Goal: Task Accomplishment & Management: Manage account settings

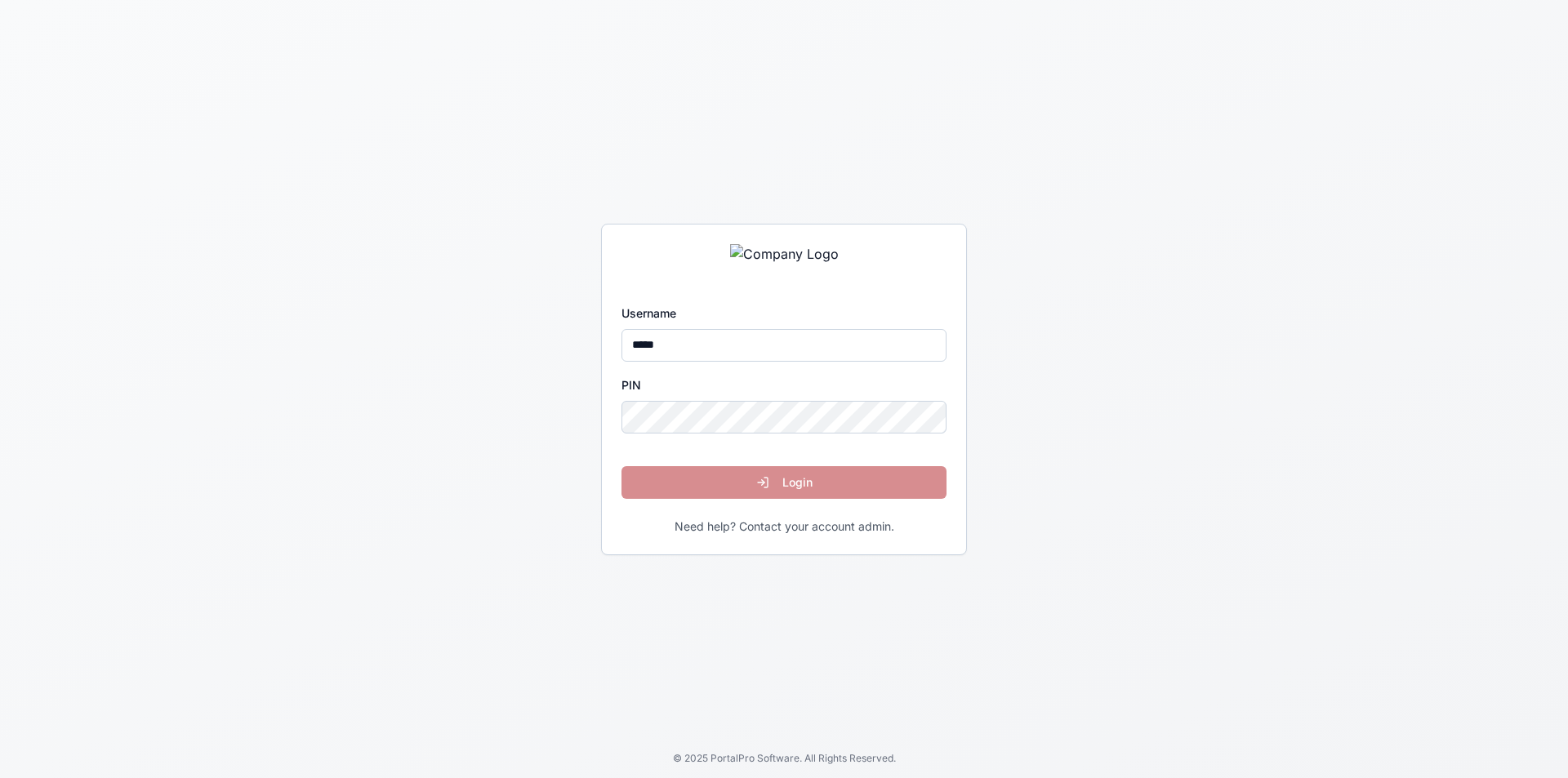
type input "*****"
click button "Login" at bounding box center [784, 482] width 325 height 32
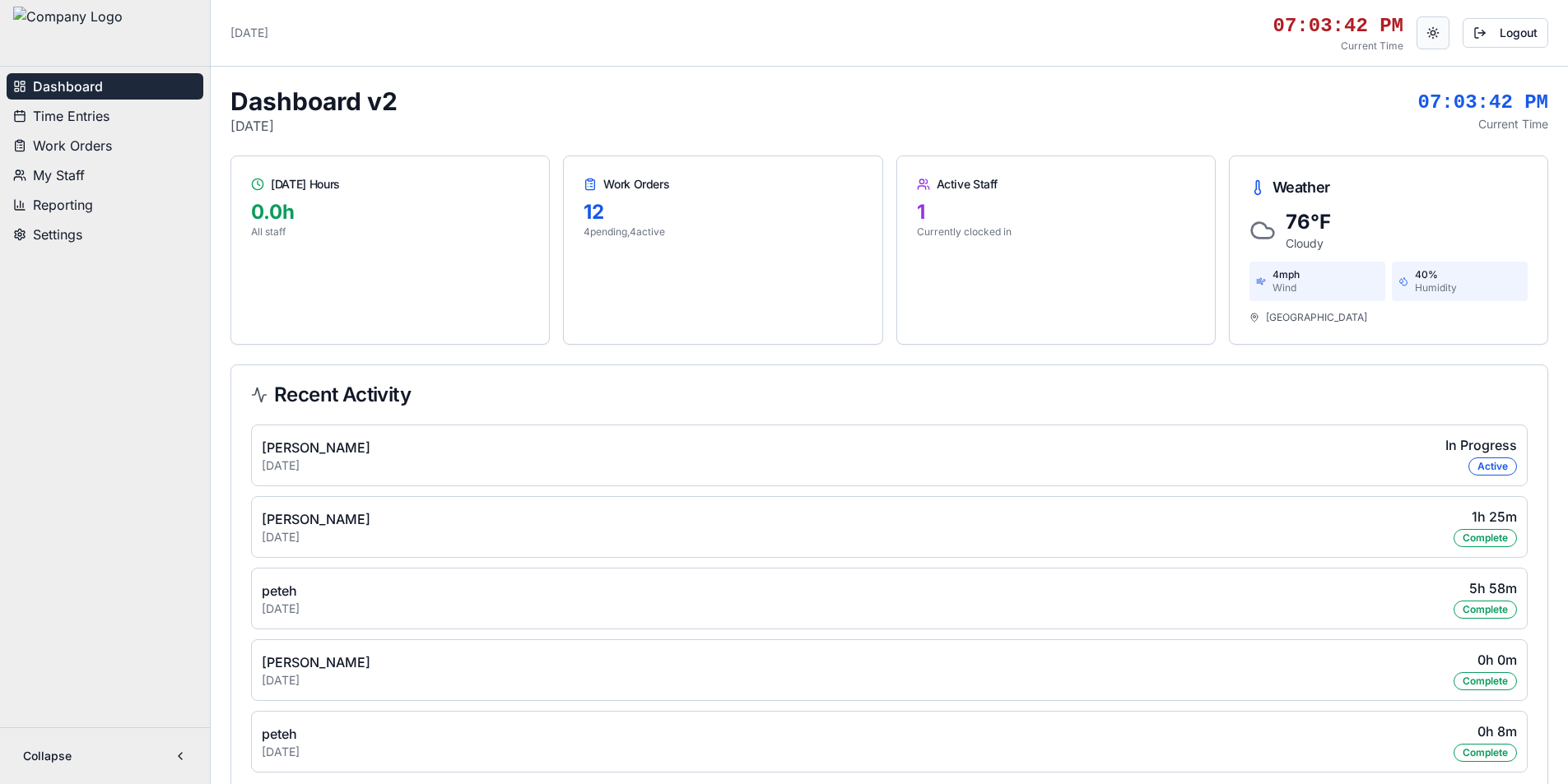
click at [1444, 31] on button "Toggle theme" at bounding box center [1433, 33] width 33 height 33
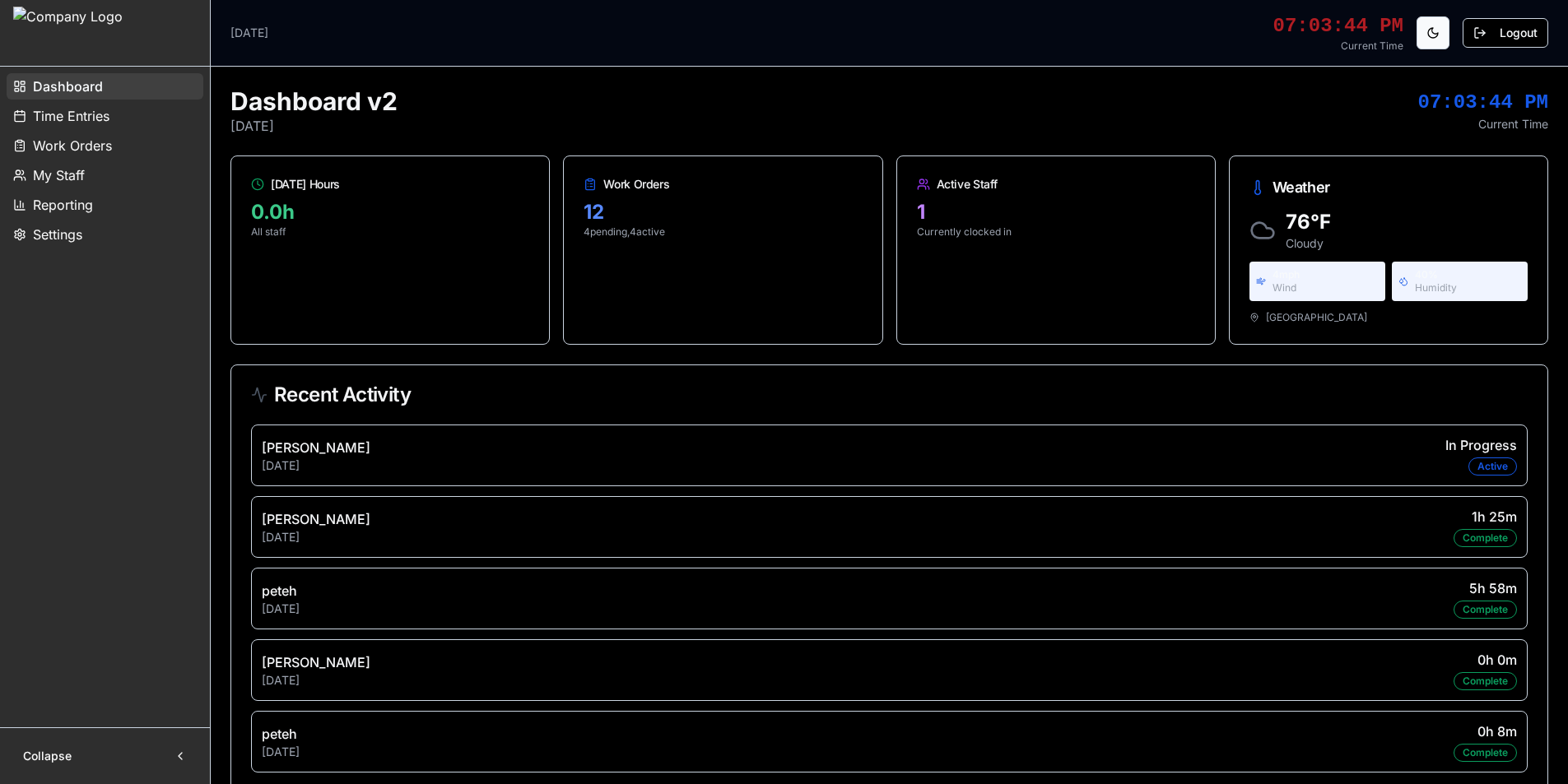
click at [1437, 33] on button "Toggle theme" at bounding box center [1433, 33] width 33 height 33
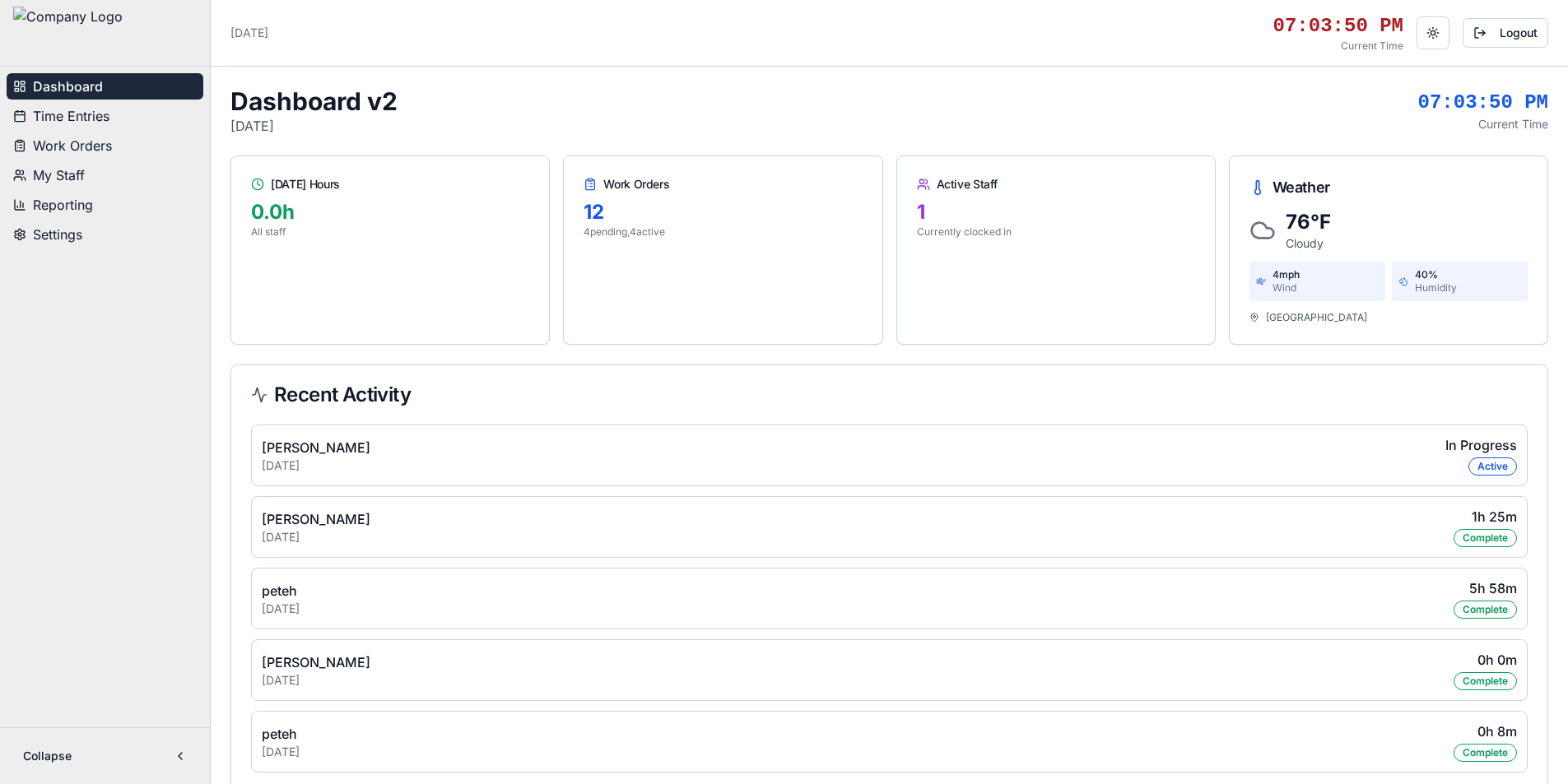
click at [97, 118] on span "Time Entries" at bounding box center [70, 116] width 77 height 19
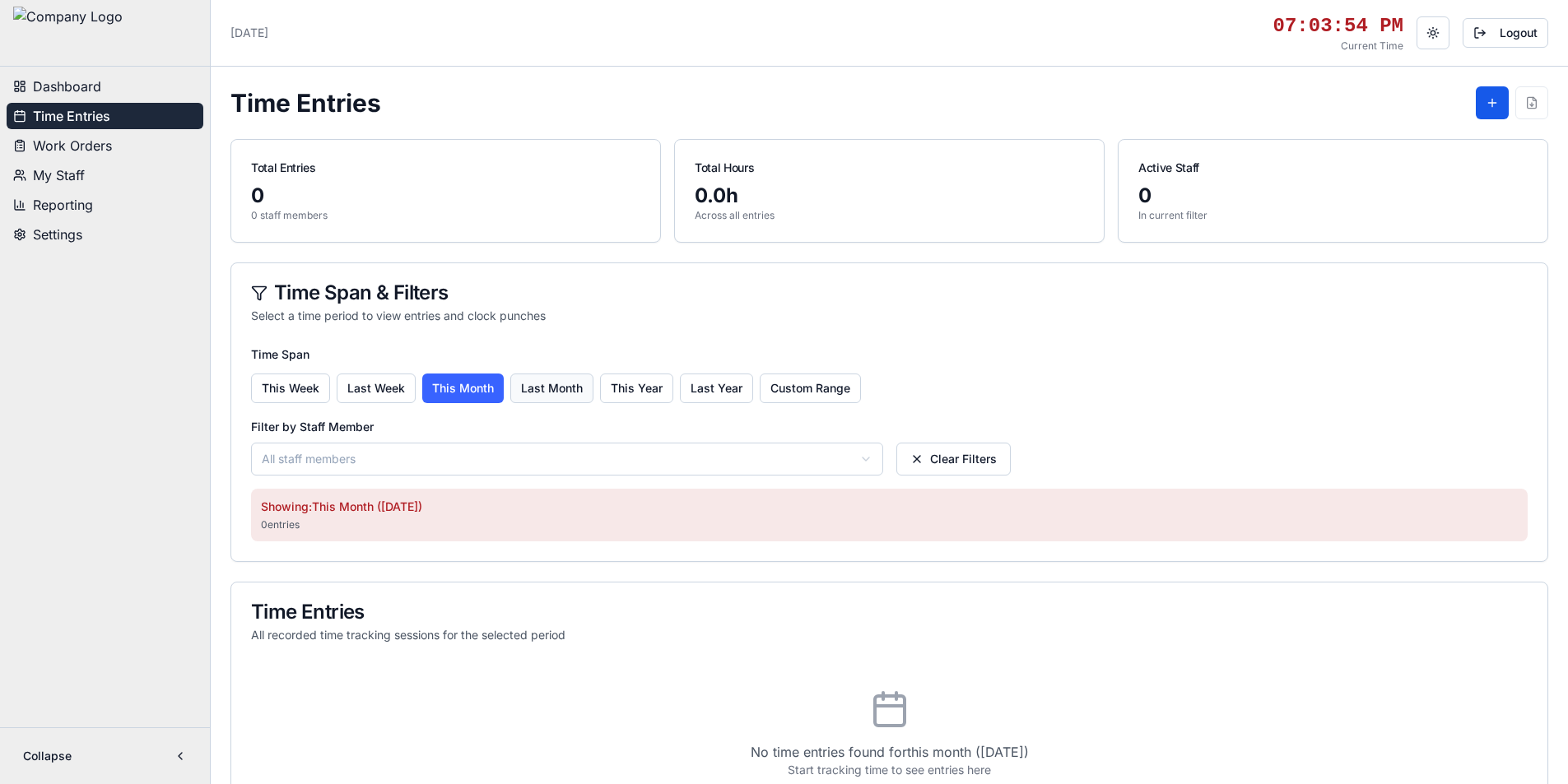
click at [537, 382] on button "Last Month" at bounding box center [551, 388] width 84 height 30
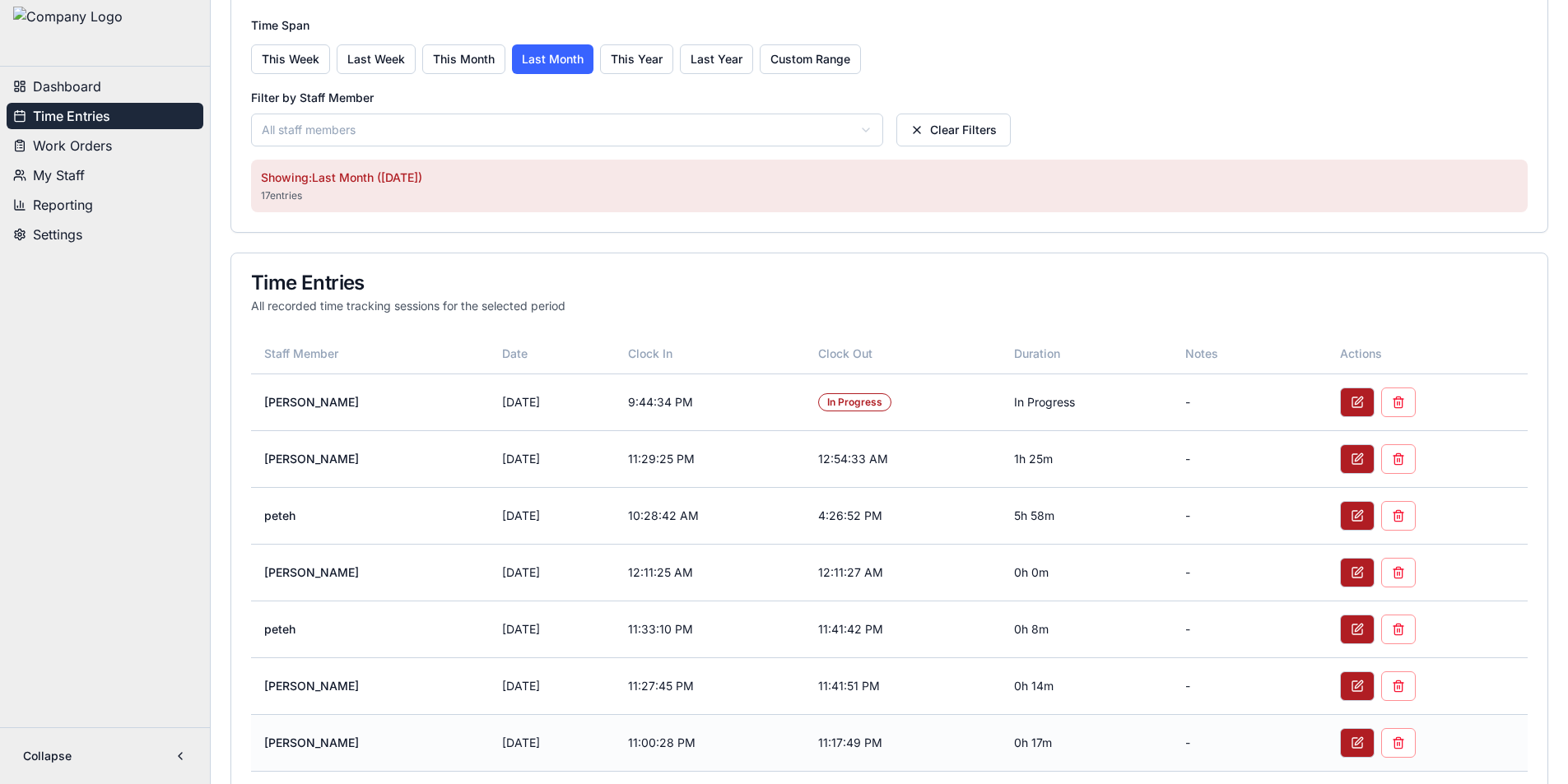
scroll to position [494, 0]
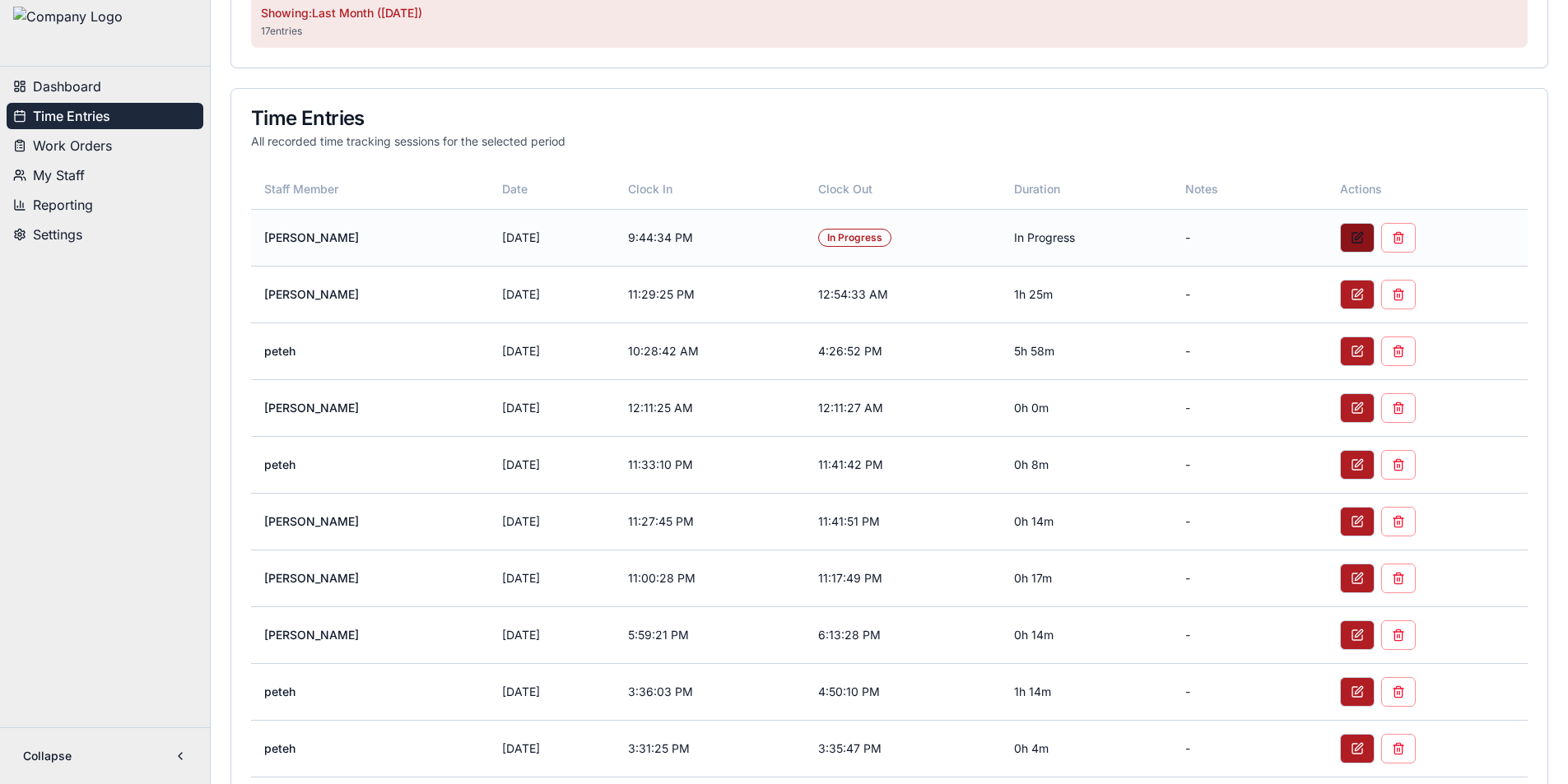
click at [1353, 237] on button at bounding box center [1357, 238] width 34 height 30
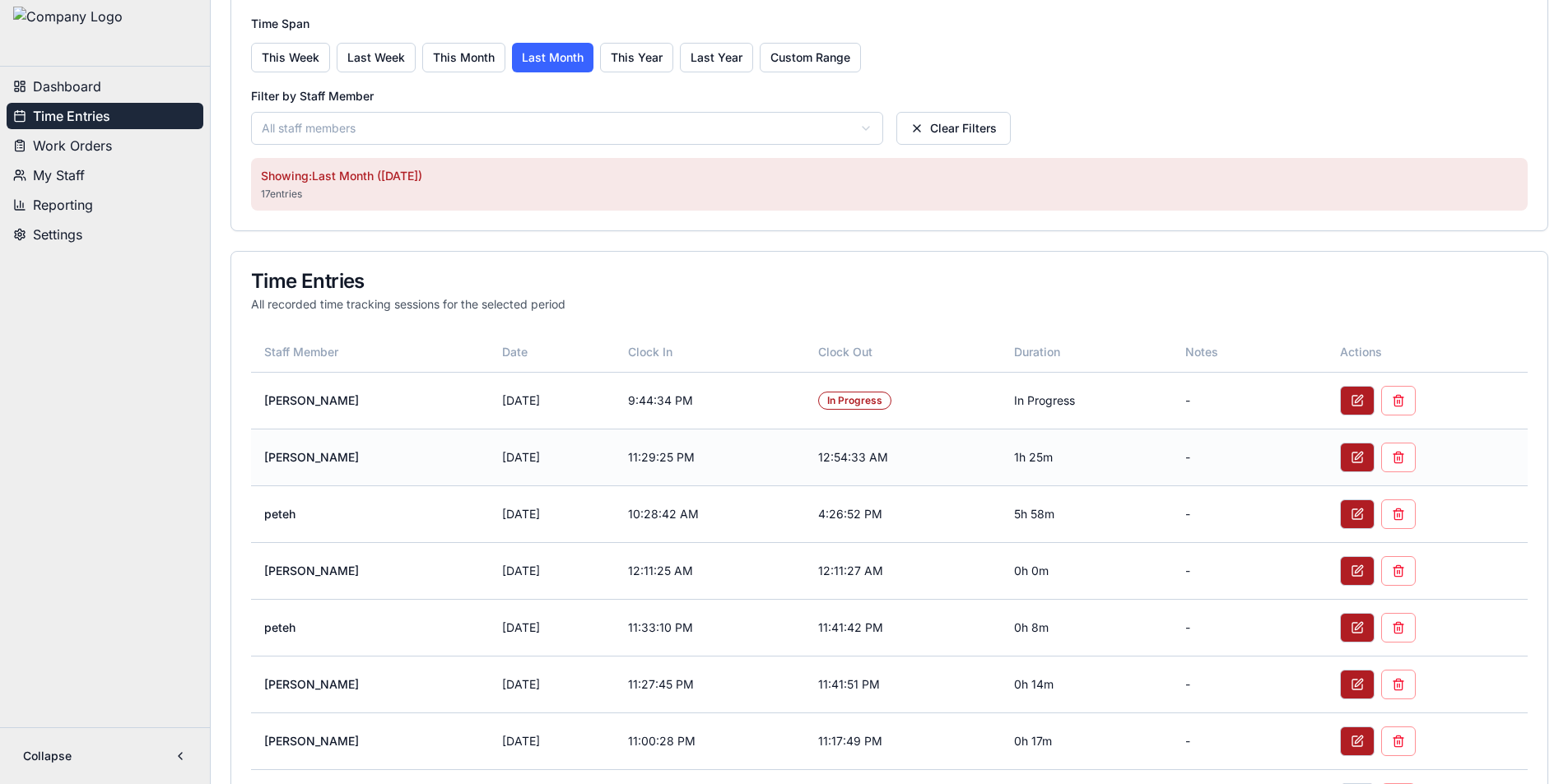
scroll to position [823, 0]
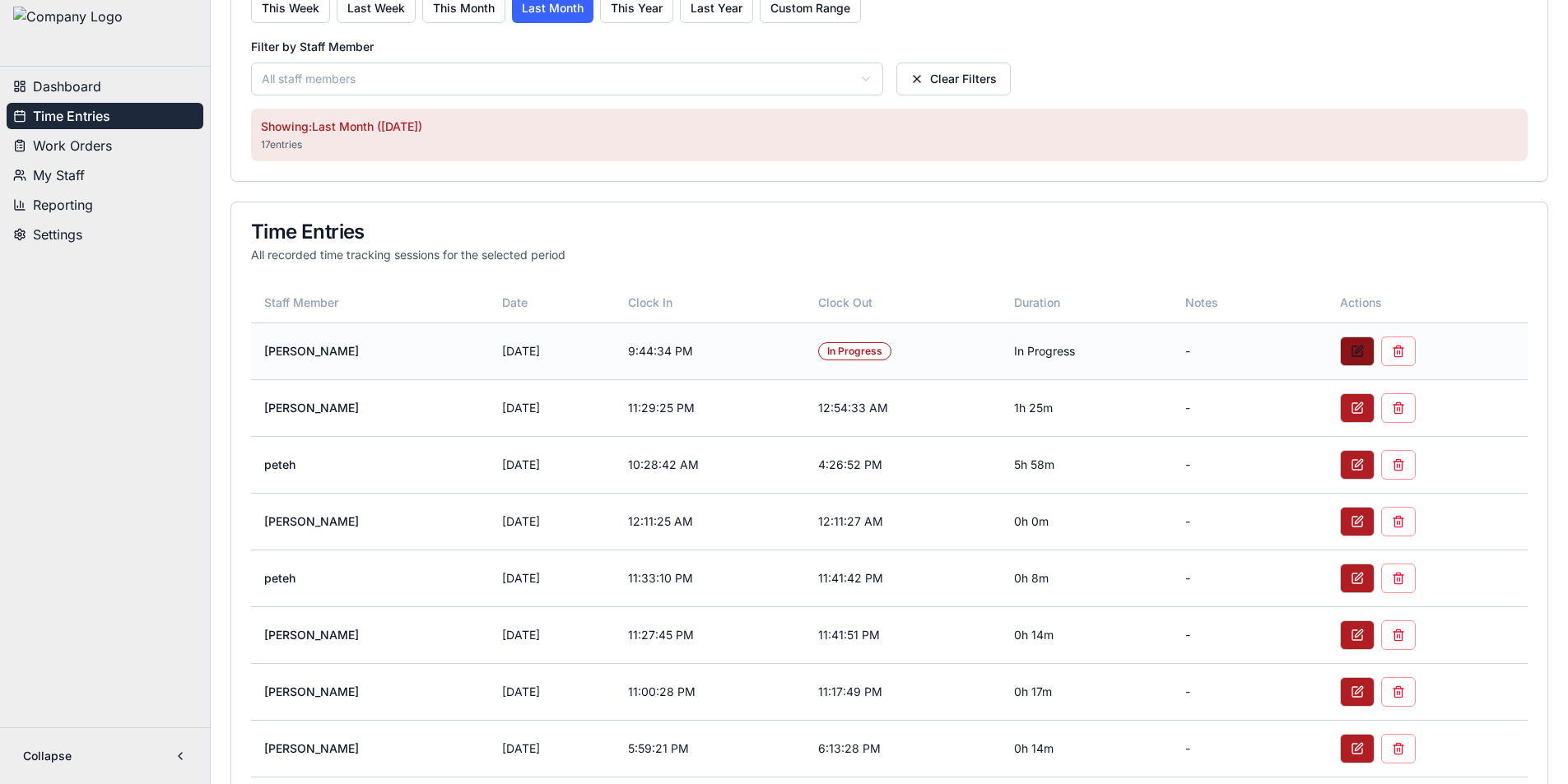
click at [1360, 352] on button at bounding box center [1357, 352] width 34 height 30
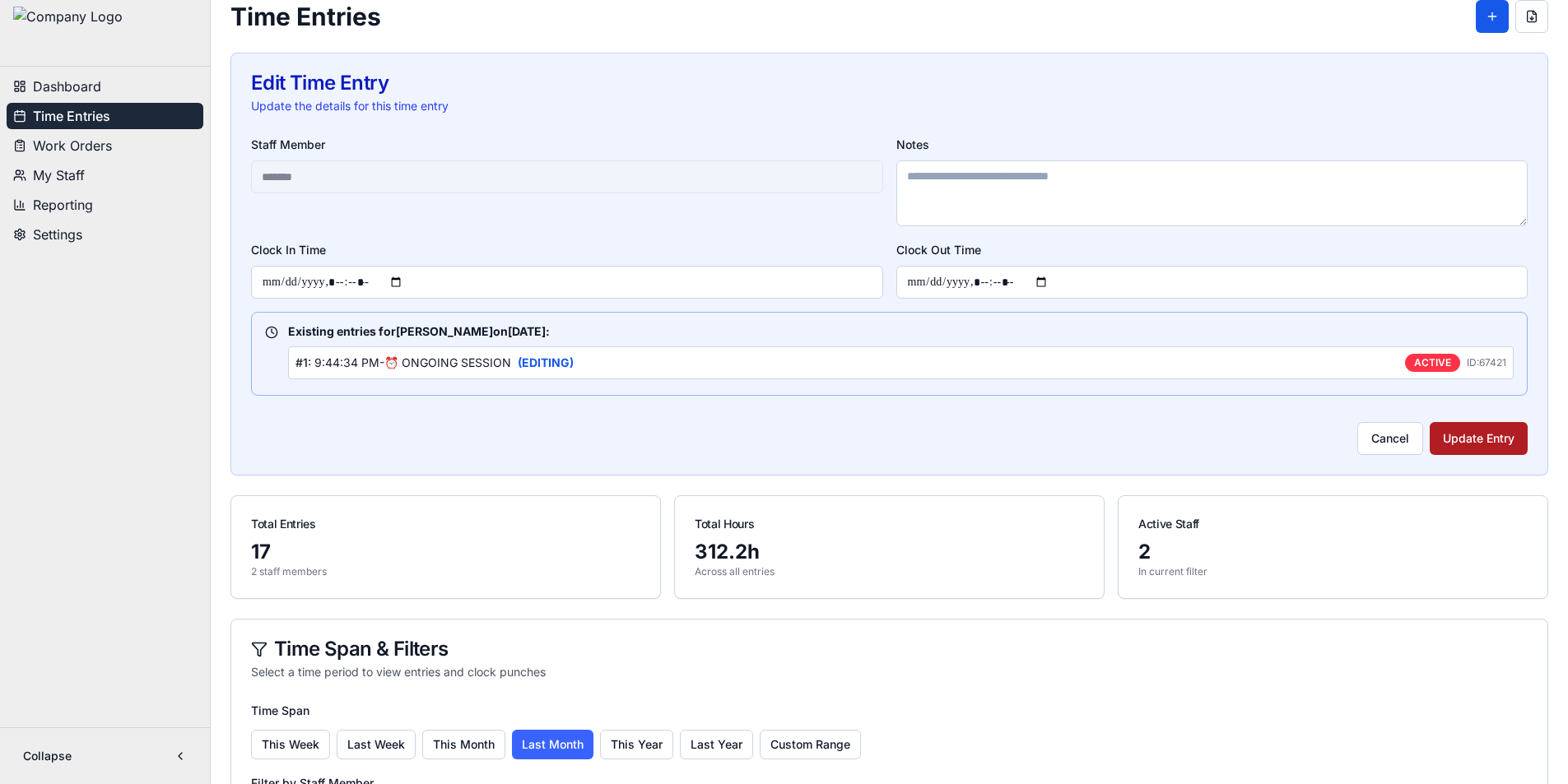
scroll to position [0, 0]
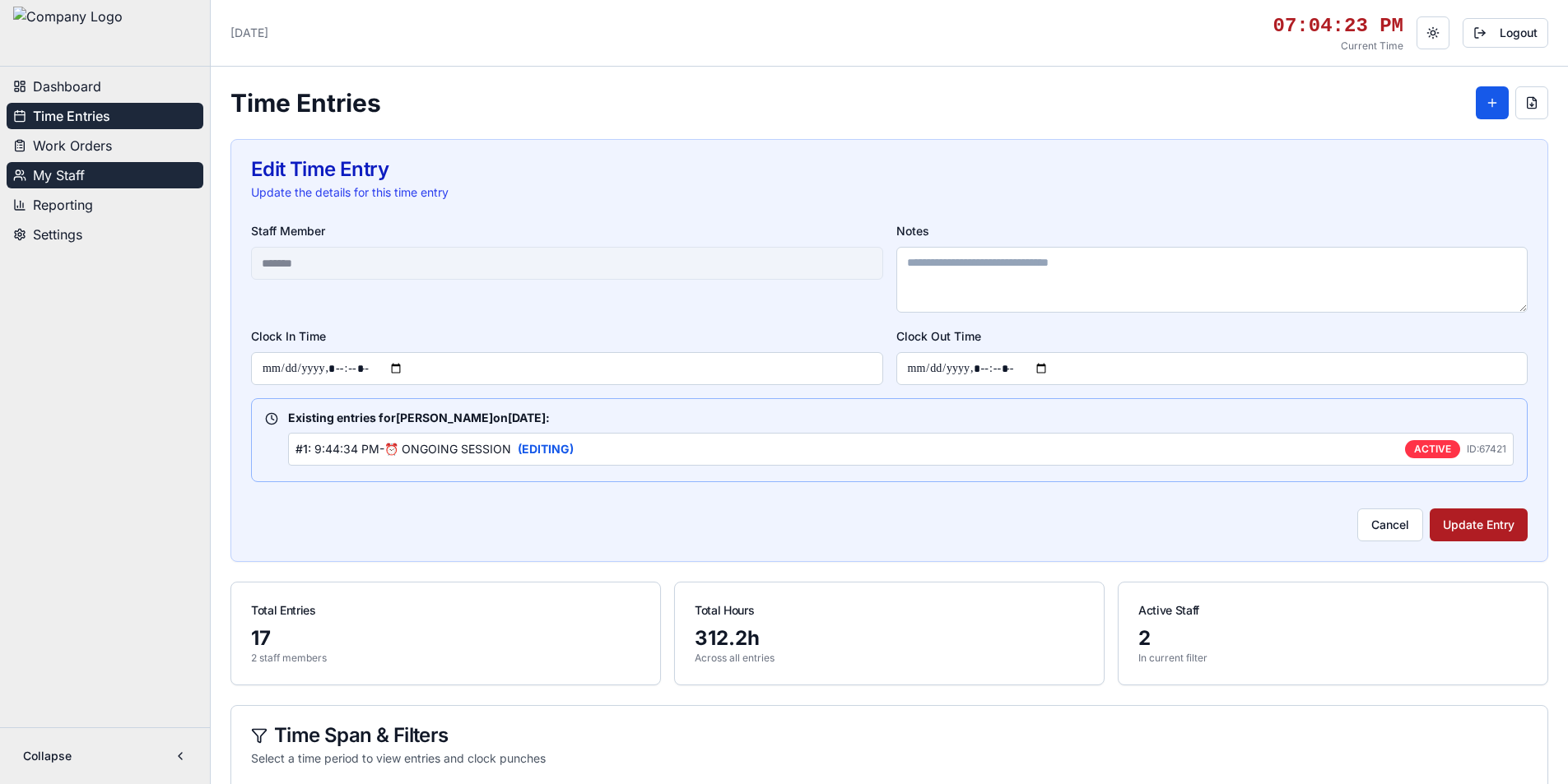
click at [82, 173] on span "My Staff" at bounding box center [58, 175] width 52 height 19
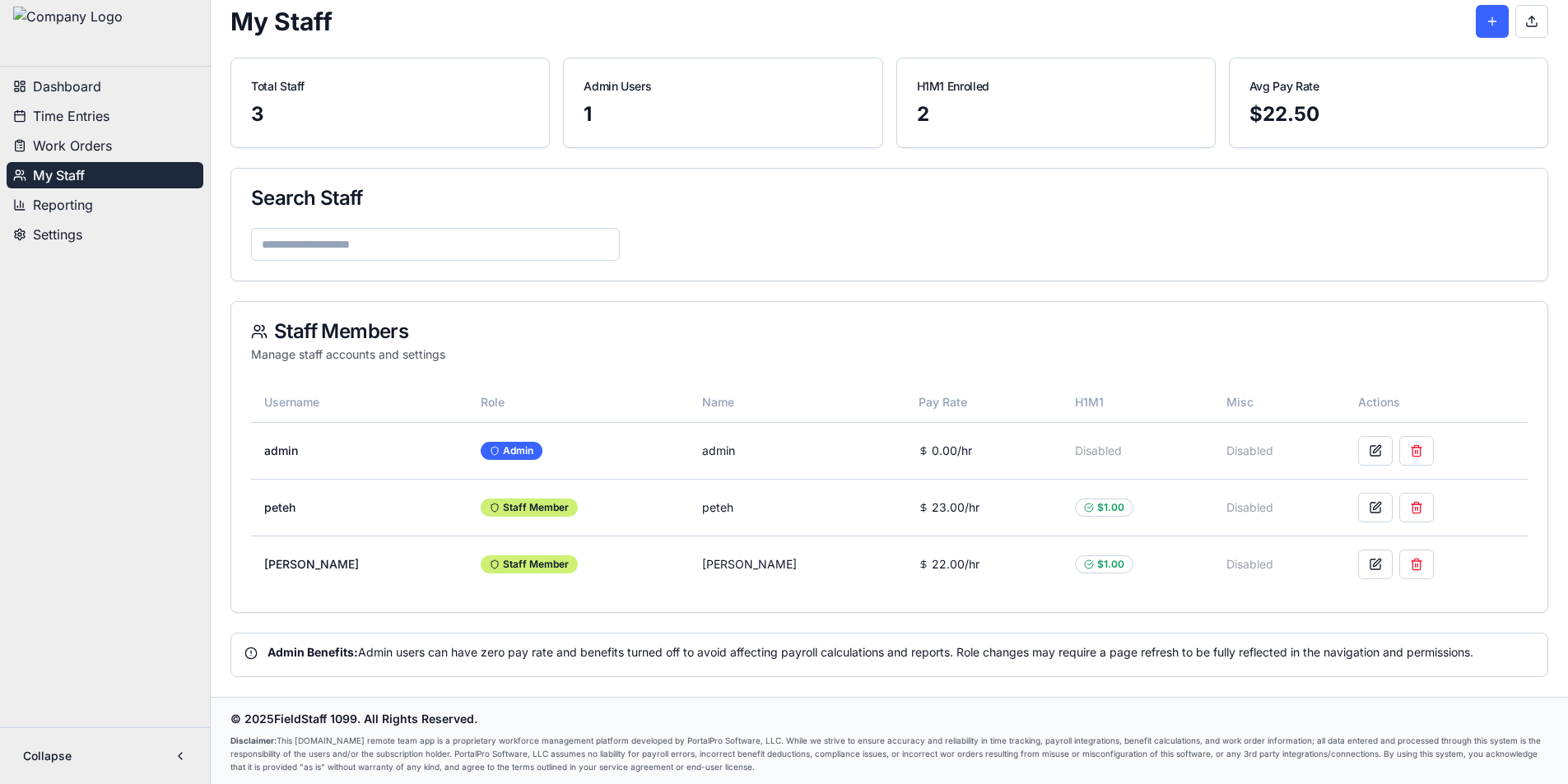
scroll to position [83, 0]
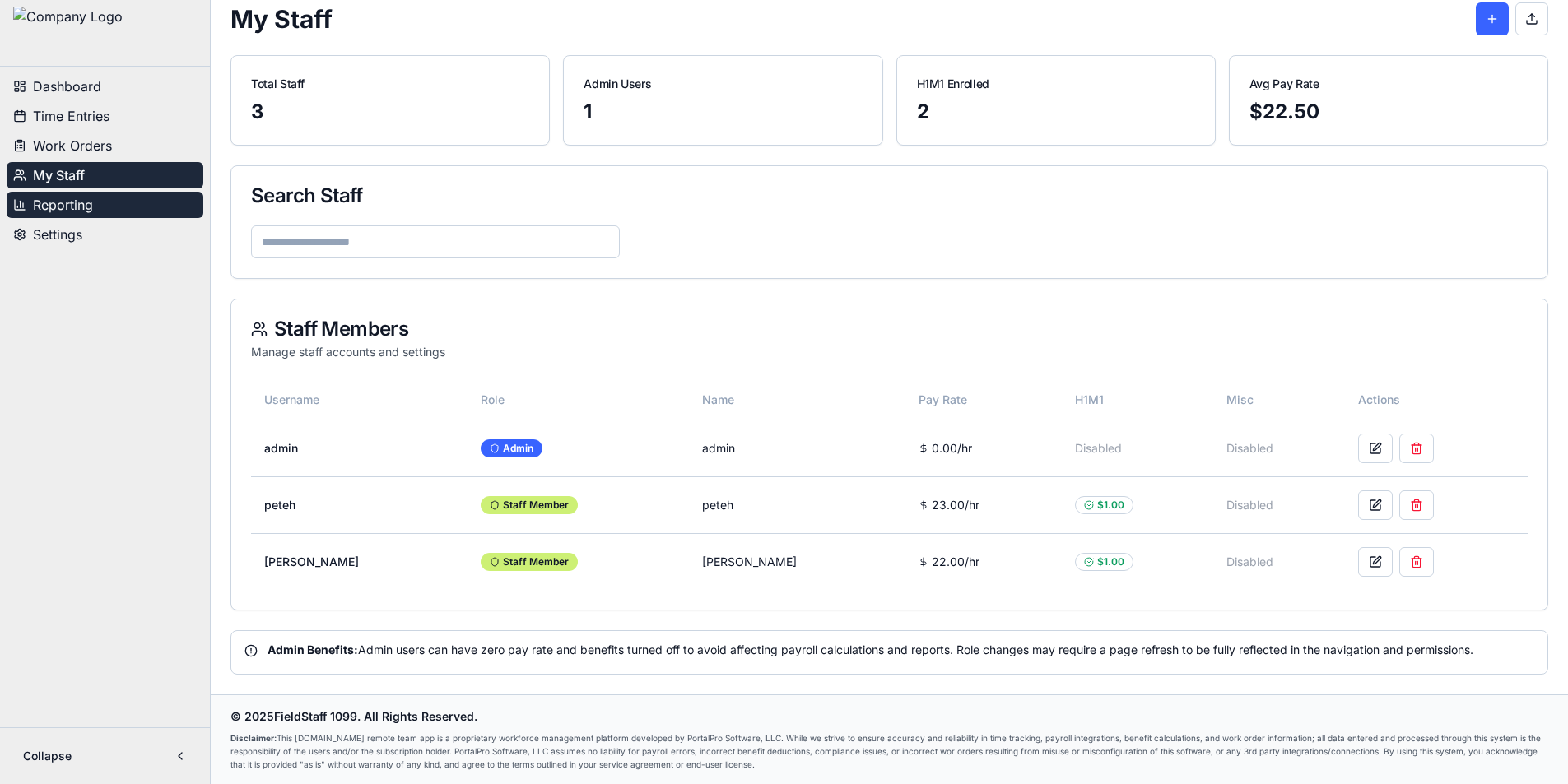
click at [99, 199] on button "Reporting" at bounding box center [105, 205] width 197 height 26
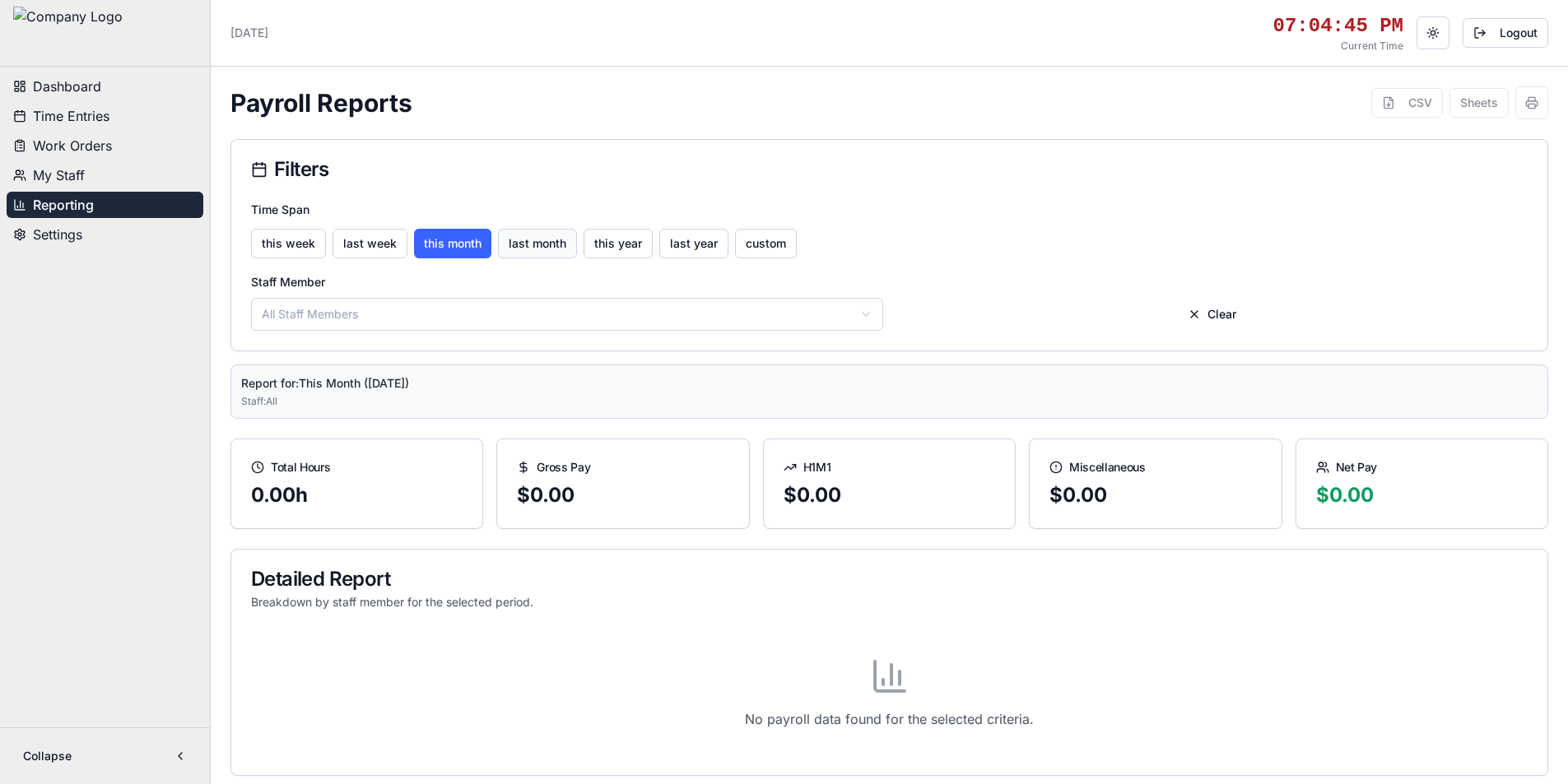
click at [519, 245] on button "last month" at bounding box center [537, 243] width 79 height 30
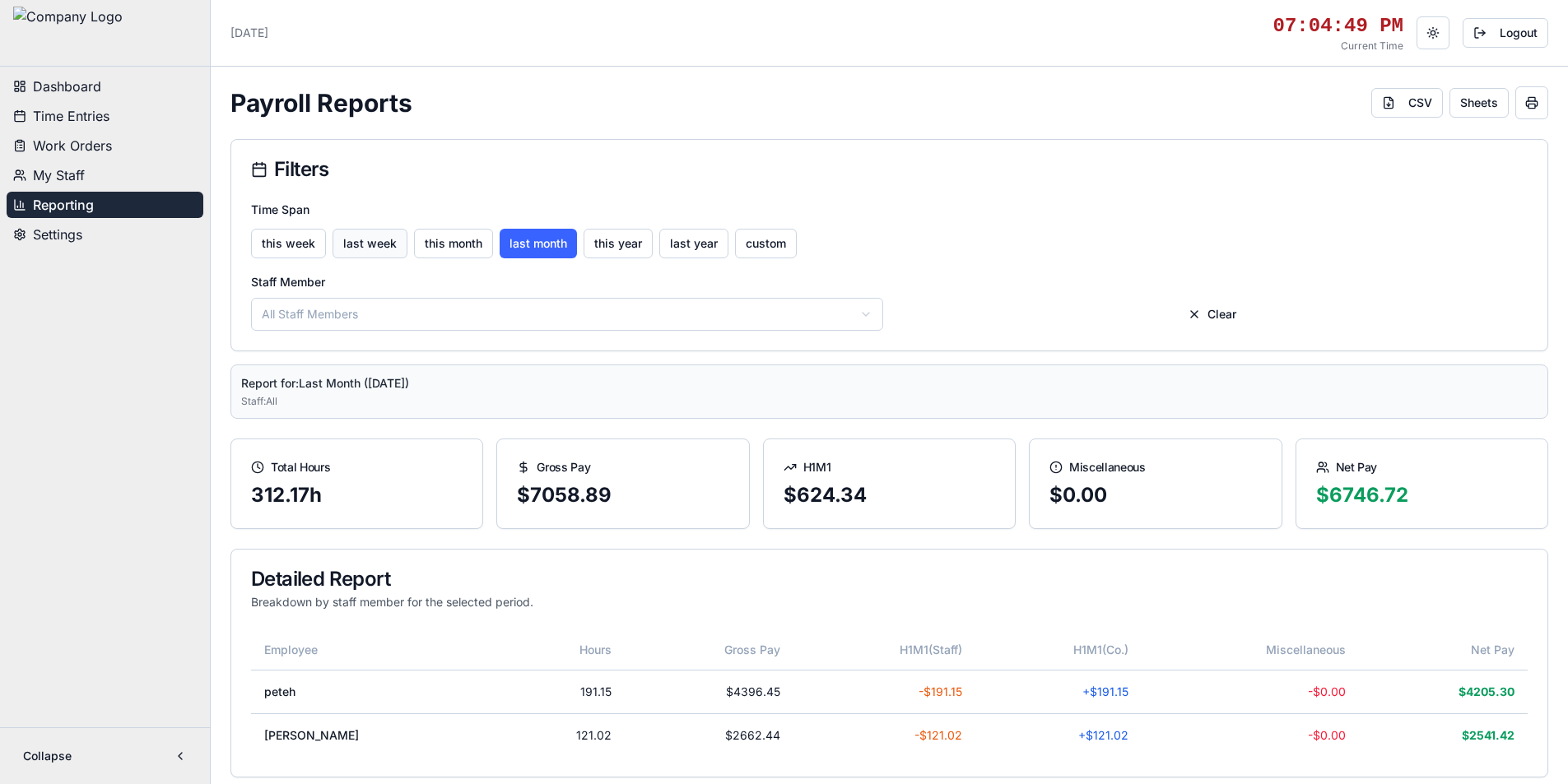
click at [364, 240] on button "last week" at bounding box center [369, 243] width 75 height 30
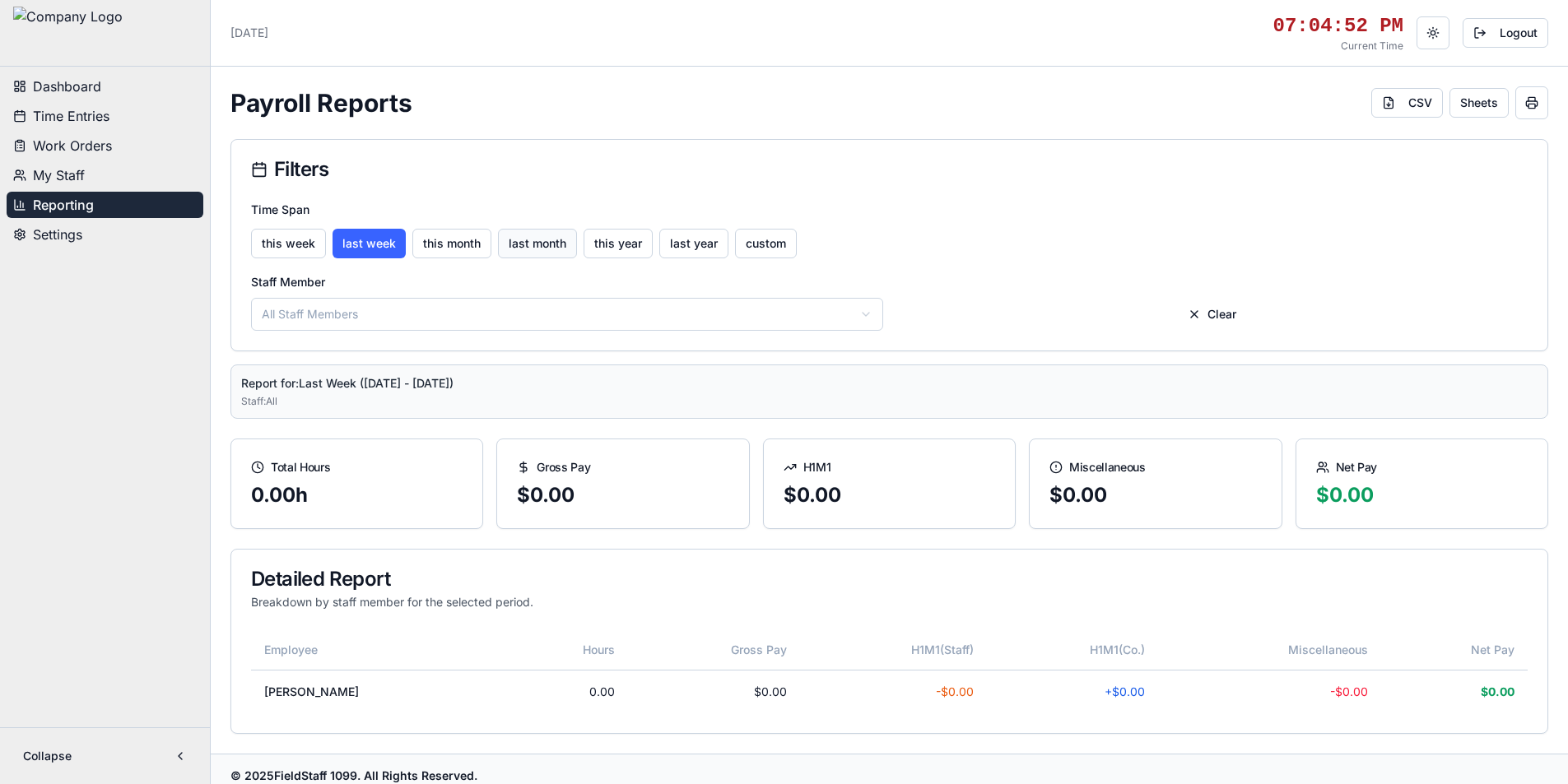
click at [537, 239] on button "last month" at bounding box center [537, 243] width 79 height 30
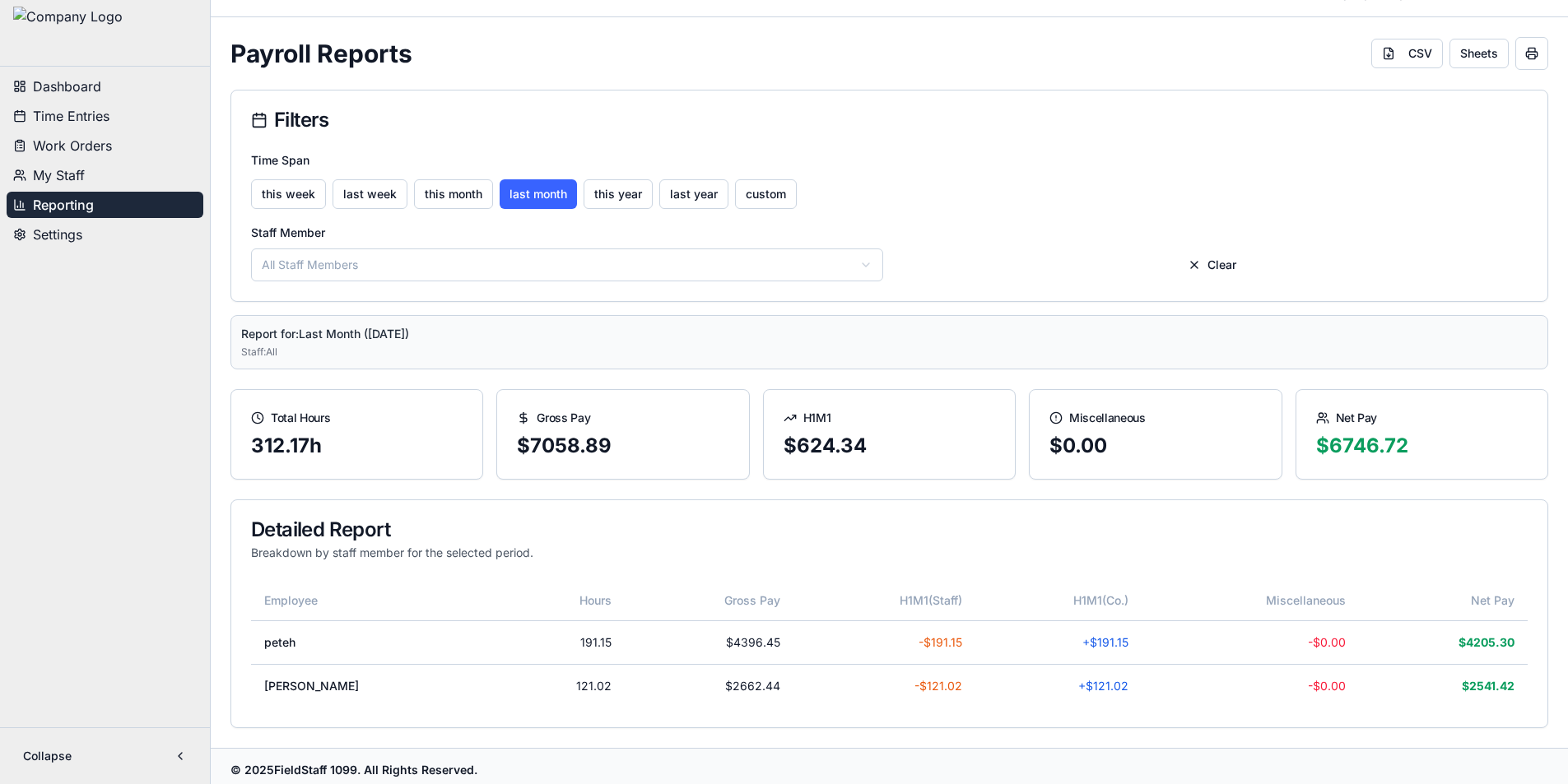
scroll to position [103, 0]
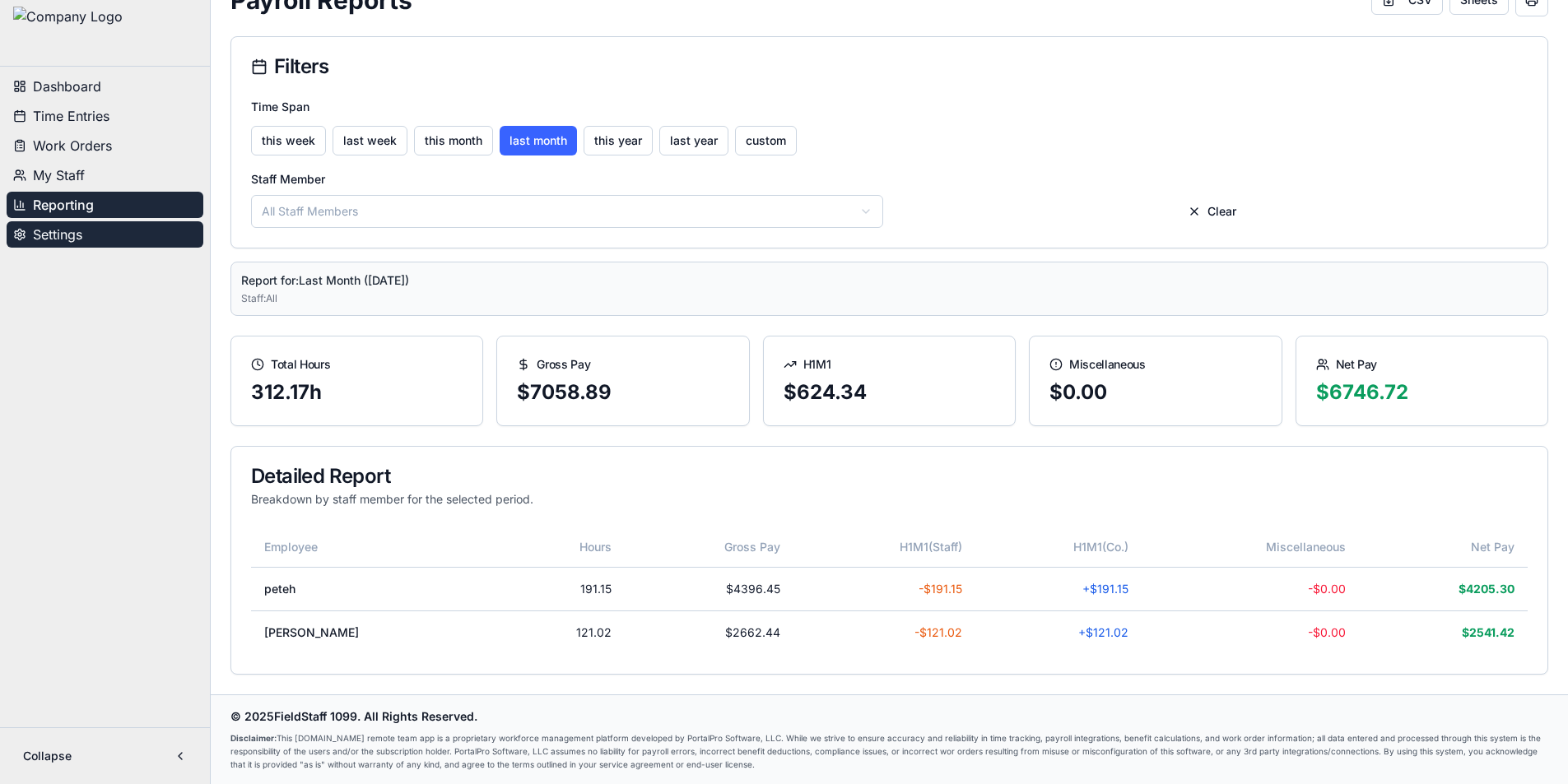
click at [76, 236] on span "Settings" at bounding box center [57, 235] width 49 height 19
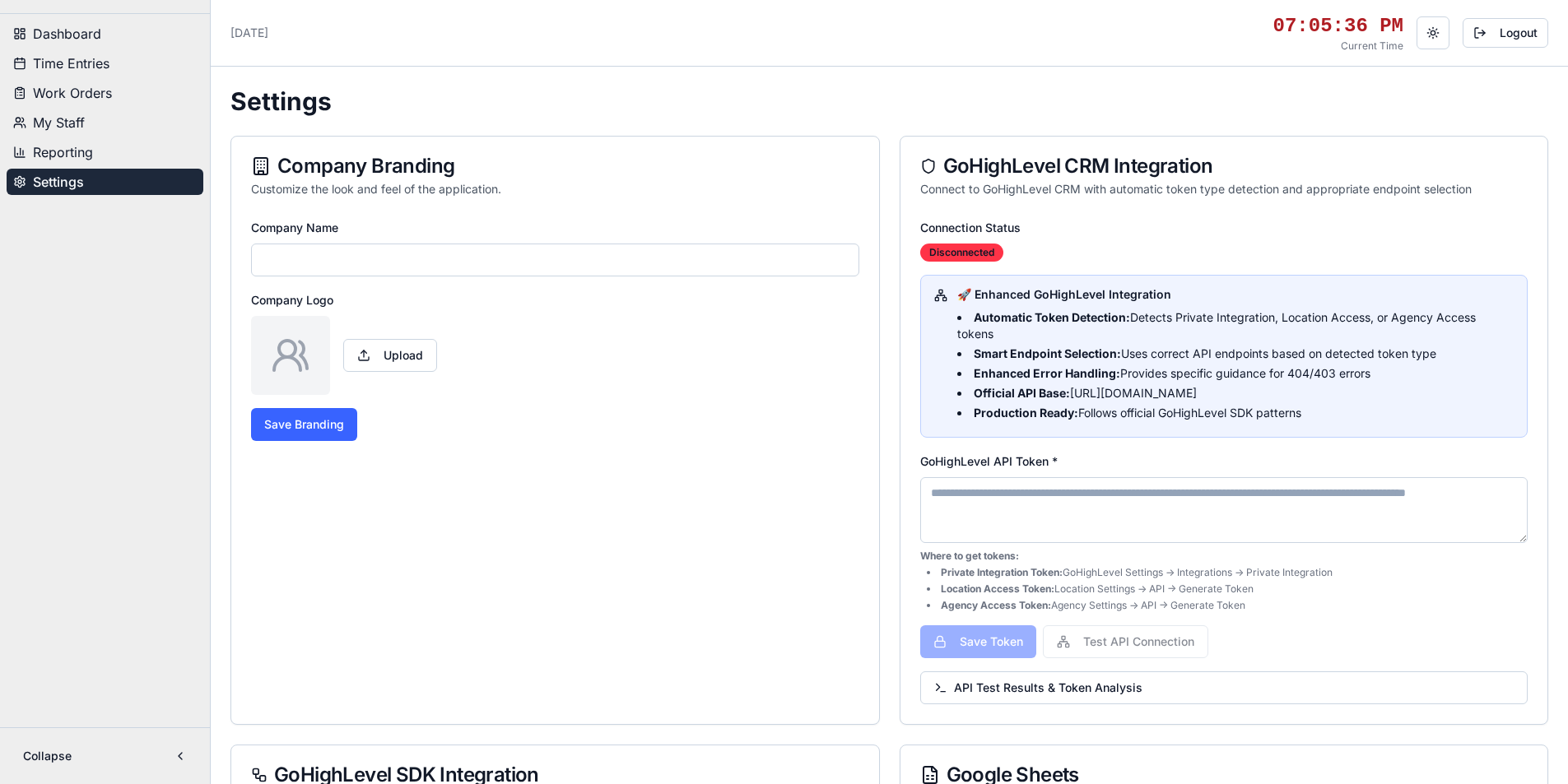
type input "**********"
